Goal: Task Accomplishment & Management: Use online tool/utility

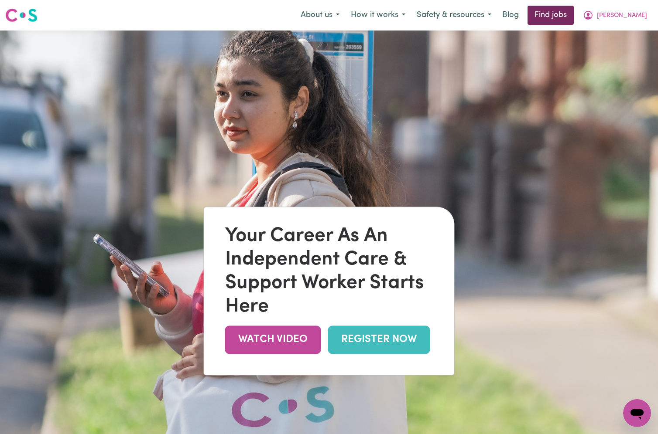
click at [574, 13] on link "Find jobs" at bounding box center [550, 15] width 46 height 19
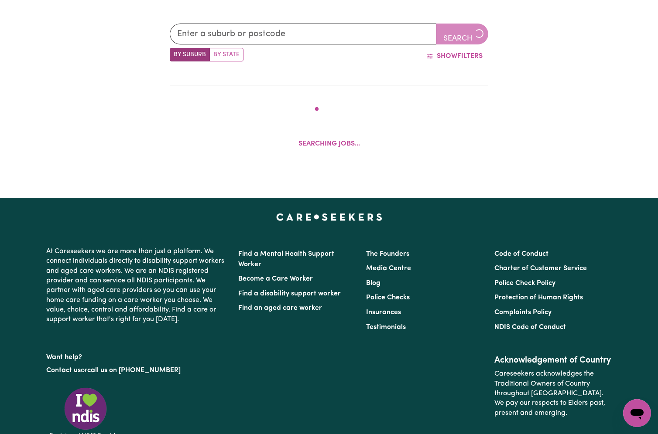
scroll to position [310, 0]
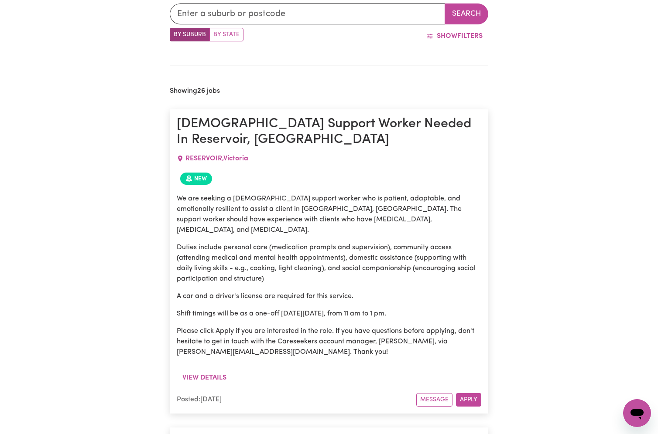
click at [231, 34] on label "By State" at bounding box center [226, 35] width 34 height 14
click at [175, 34] on input "By State" at bounding box center [173, 31] width 6 height 6
radio input "true"
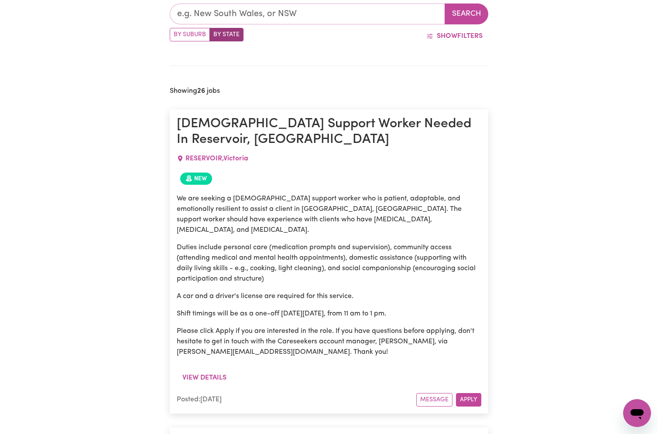
click at [281, 12] on input "text" at bounding box center [307, 13] width 275 height 21
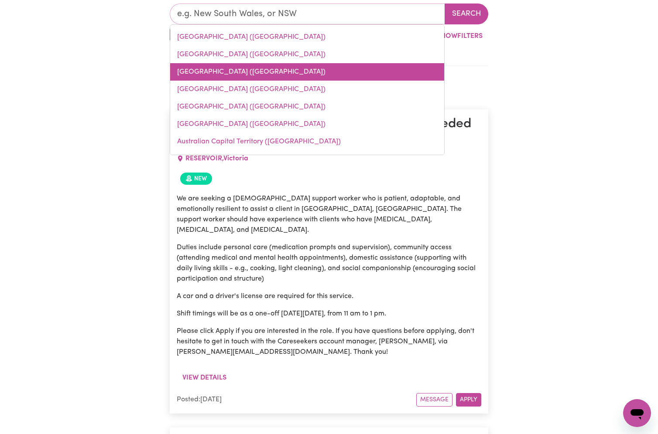
click at [239, 78] on link "[GEOGRAPHIC_DATA] ([GEOGRAPHIC_DATA])" at bounding box center [307, 71] width 274 height 17
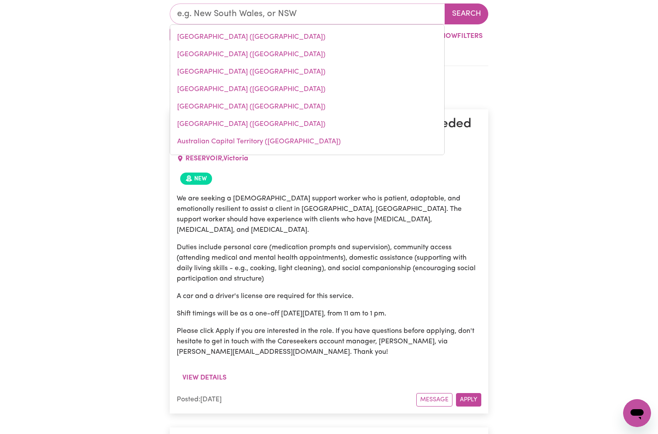
type input "[GEOGRAPHIC_DATA] ([GEOGRAPHIC_DATA])"
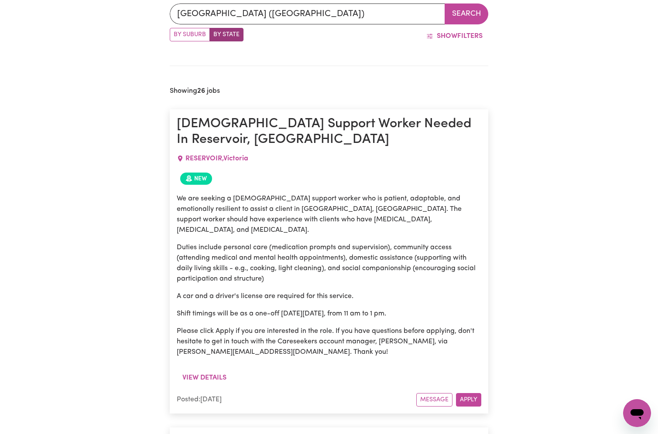
drag, startPoint x: 469, startPoint y: 14, endPoint x: 411, endPoint y: 33, distance: 61.3
click at [469, 14] on button "Search" at bounding box center [467, 13] width 44 height 21
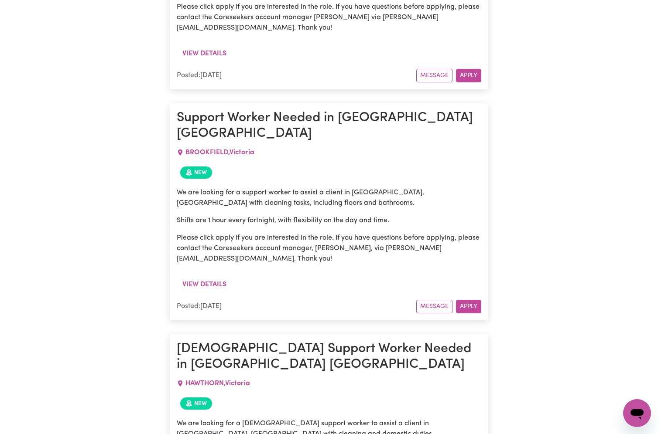
scroll to position [895, 0]
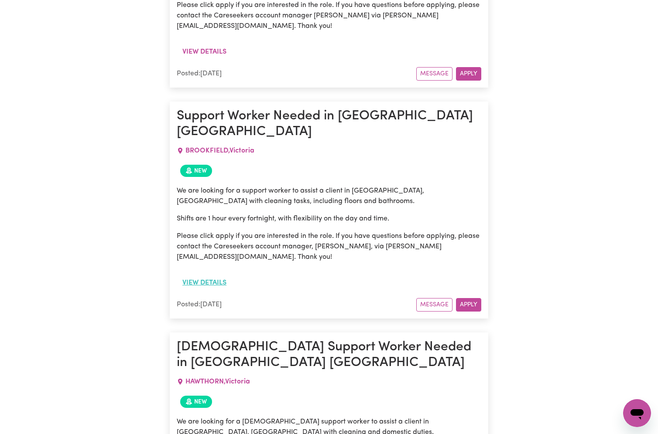
click at [202, 275] on button "View details" at bounding box center [204, 283] width 55 height 17
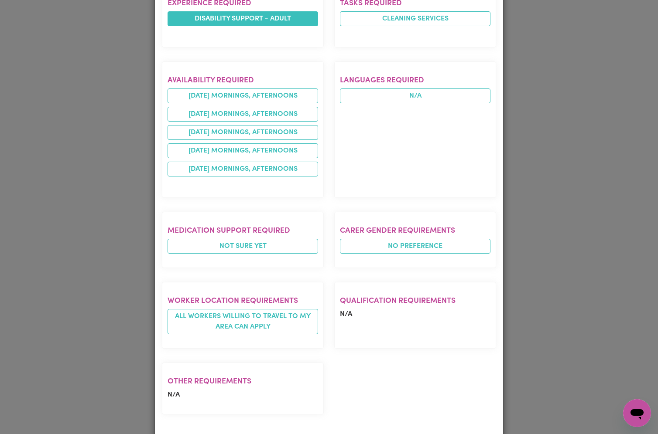
scroll to position [0, 0]
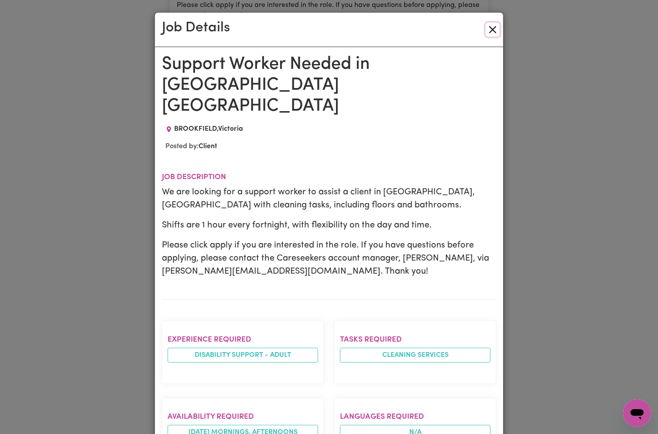
click at [495, 28] on button "Close" at bounding box center [493, 30] width 14 height 14
